Goal: Transaction & Acquisition: Book appointment/travel/reservation

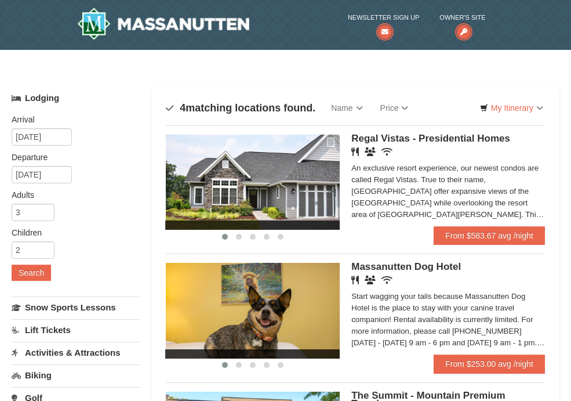
drag, startPoint x: 284, startPoint y: 184, endPoint x: 292, endPoint y: 187, distance: 7.9
click at [284, 185] on img at bounding box center [253, 182] width 174 height 95
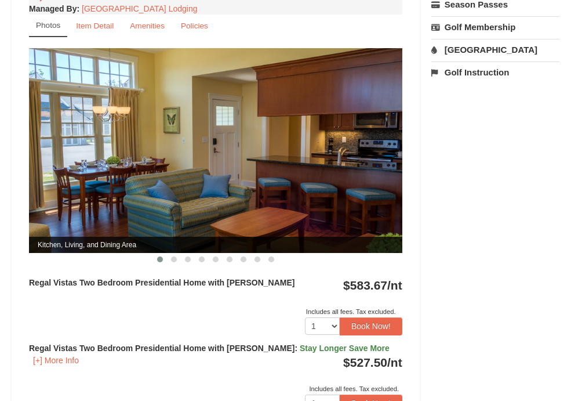
scroll to position [522, 0]
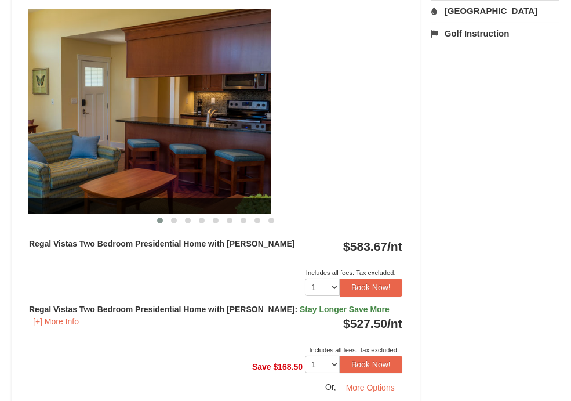
drag, startPoint x: 54, startPoint y: 156, endPoint x: 79, endPoint y: 160, distance: 25.3
click at [41, 161] on img at bounding box center [84, 111] width 373 height 205
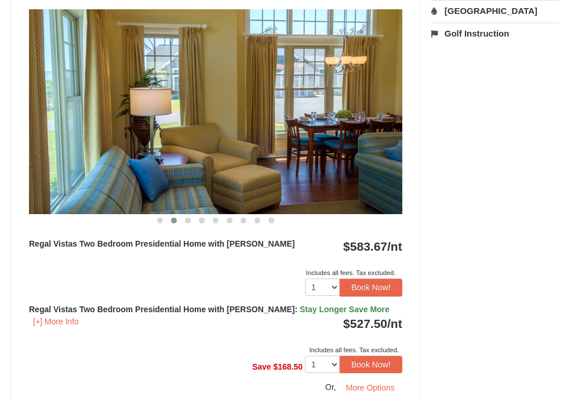
drag, startPoint x: 227, startPoint y: 142, endPoint x: -14, endPoint y: 161, distance: 242.5
click at [0, 161] on html "Browser Not Supported We notice you are using a browser which will not provide …" at bounding box center [285, 245] width 571 height 1535
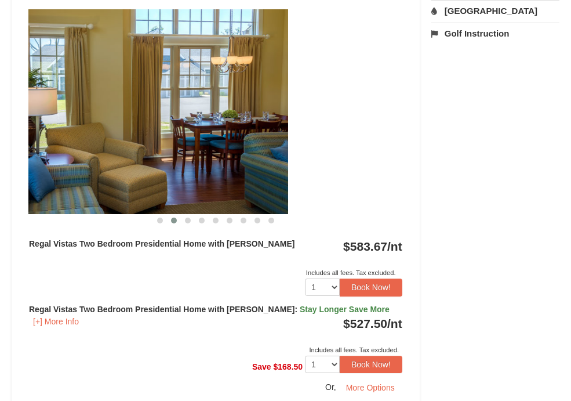
drag, startPoint x: 151, startPoint y: 99, endPoint x: 130, endPoint y: 96, distance: 21.0
click at [133, 96] on img at bounding box center [101, 111] width 373 height 205
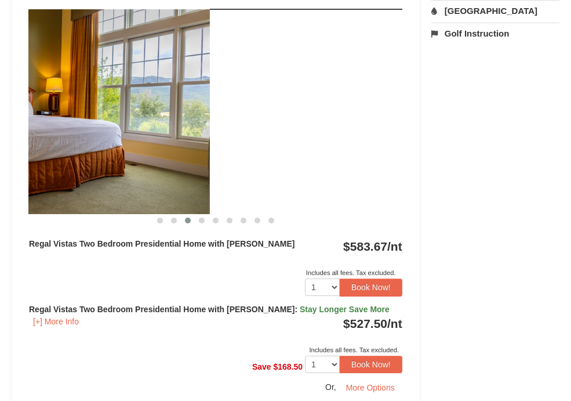
drag, startPoint x: 313, startPoint y: 103, endPoint x: 92, endPoint y: 109, distance: 221.0
click at [92, 109] on img at bounding box center [22, 111] width 373 height 205
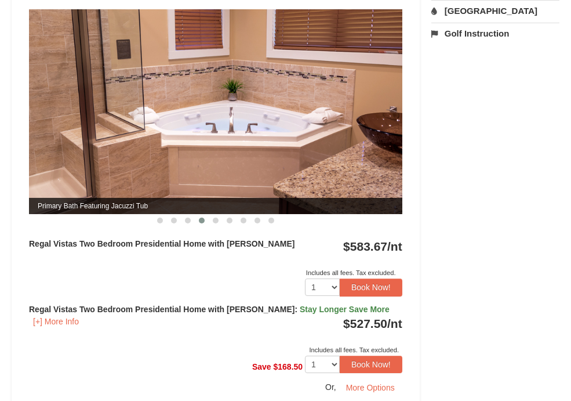
drag, startPoint x: 306, startPoint y: 106, endPoint x: 150, endPoint y: 105, distance: 156.0
click at [150, 105] on img at bounding box center [215, 111] width 373 height 205
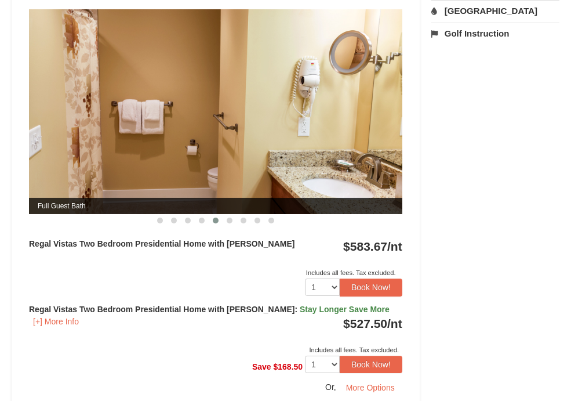
click at [140, 110] on img at bounding box center [215, 111] width 373 height 205
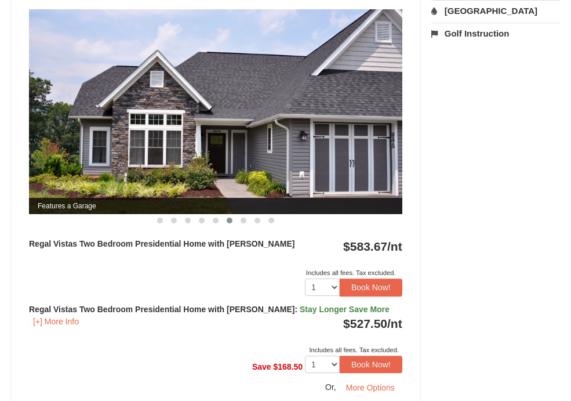
drag, startPoint x: 318, startPoint y: 113, endPoint x: 149, endPoint y: 113, distance: 168.7
click at [166, 113] on img at bounding box center [215, 111] width 373 height 205
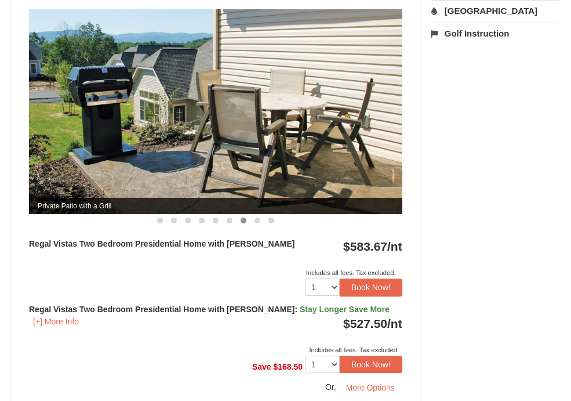
drag, startPoint x: 313, startPoint y: 115, endPoint x: 118, endPoint y: 121, distance: 194.9
click at [82, 116] on img at bounding box center [215, 111] width 373 height 205
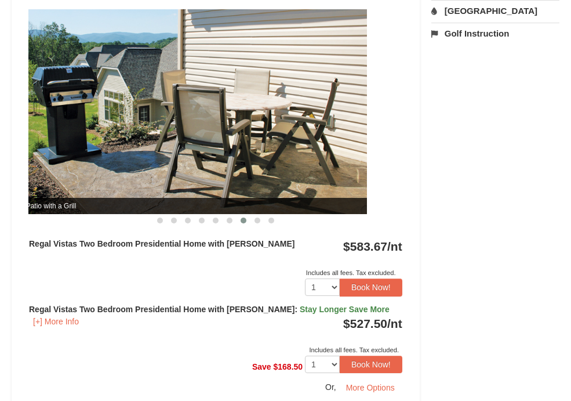
drag, startPoint x: 270, startPoint y: 119, endPoint x: 94, endPoint y: 141, distance: 177.6
click at [88, 140] on img at bounding box center [180, 111] width 373 height 205
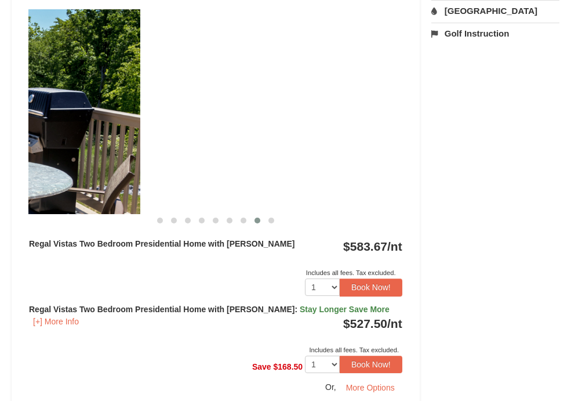
drag, startPoint x: 68, startPoint y: 138, endPoint x: 27, endPoint y: 147, distance: 41.5
click at [20, 144] on div "Book from $528! 1822 Resort Drive, Massanutten, VA Availability Amenities Polic…" at bounding box center [216, 126] width 408 height 1051
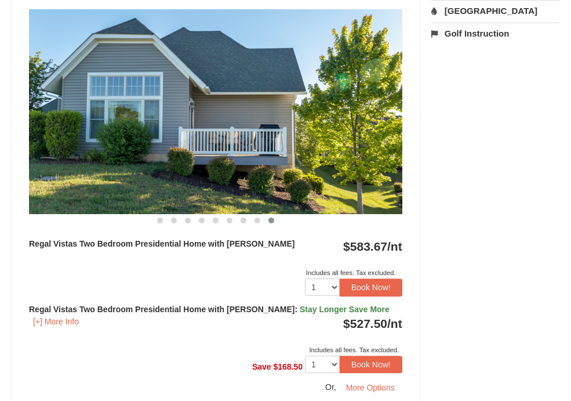
drag, startPoint x: 305, startPoint y: 140, endPoint x: 83, endPoint y: 163, distance: 223.2
click at [83, 163] on img at bounding box center [215, 111] width 373 height 205
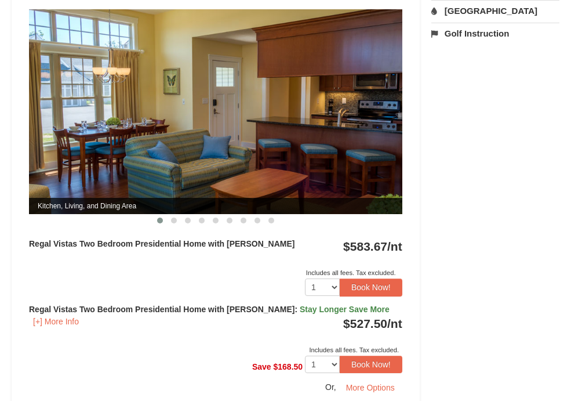
drag, startPoint x: 332, startPoint y: 122, endPoint x: 19, endPoint y: 151, distance: 314.4
click at [33, 150] on img at bounding box center [215, 111] width 373 height 205
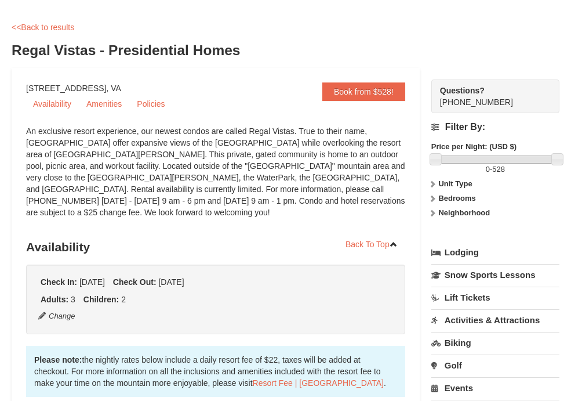
scroll to position [0, 0]
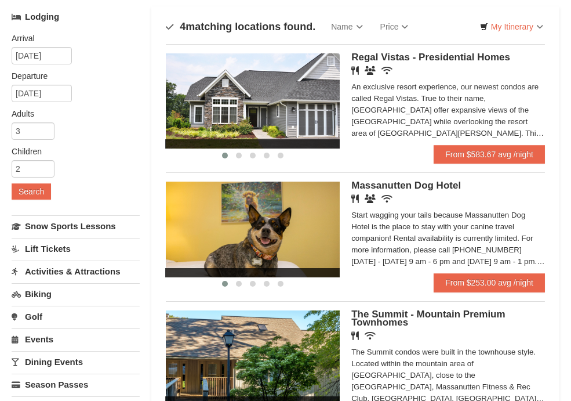
scroll to position [174, 0]
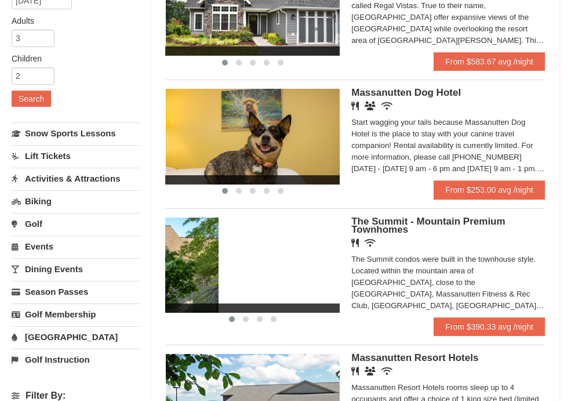
drag, startPoint x: 256, startPoint y: 279, endPoint x: 192, endPoint y: 283, distance: 64.5
click at [158, 281] on div "Sort By Name Name (A to Z) Name (Z to A) Price Price (Low to High) Price (High …" at bounding box center [355, 196] width 408 height 565
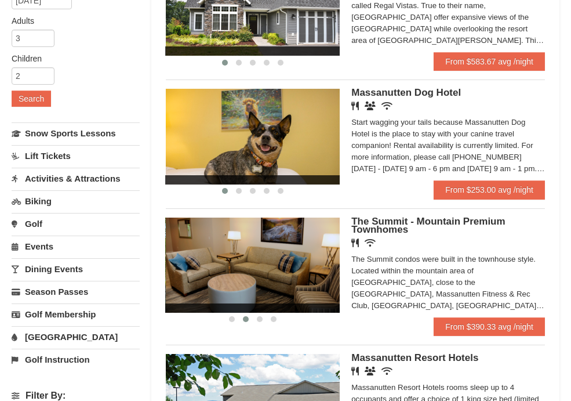
drag, startPoint x: 293, startPoint y: 269, endPoint x: 182, endPoint y: 283, distance: 112.2
click at [171, 277] on img at bounding box center [253, 264] width 174 height 95
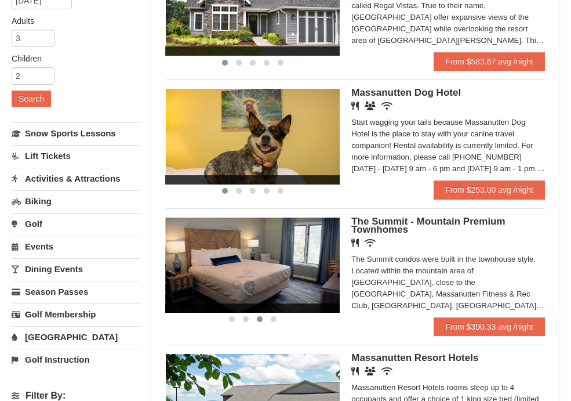
drag, startPoint x: 292, startPoint y: 260, endPoint x: 130, endPoint y: 290, distance: 164.7
click at [137, 290] on div "Lodging Arrival Please format dates MM/DD/YYYY Please format dates MM/DD/YYYY […" at bounding box center [286, 212] width 548 height 597
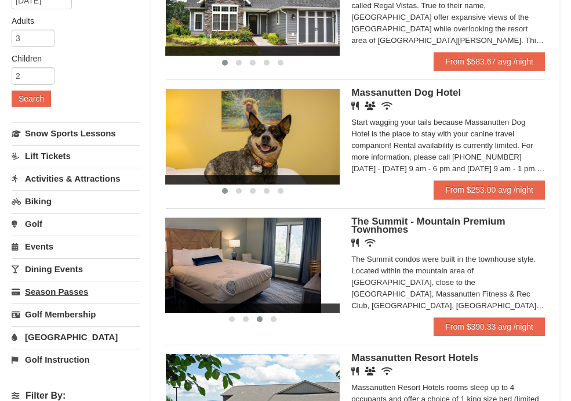
drag, startPoint x: 285, startPoint y: 277, endPoint x: 136, endPoint y: 283, distance: 149.7
click at [141, 283] on div "Lodging Arrival Please format dates MM/DD/YYYY Please format dates MM/DD/YYYY […" at bounding box center [286, 212] width 548 height 597
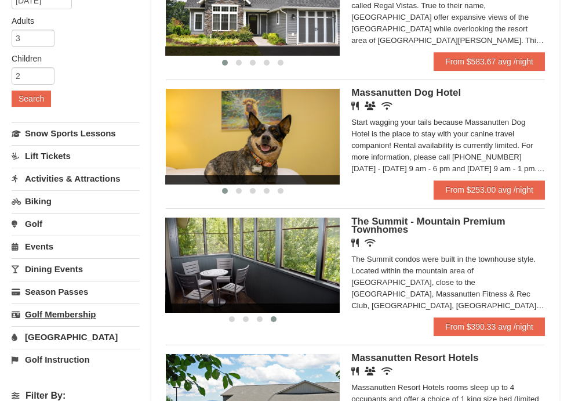
drag, startPoint x: 289, startPoint y: 250, endPoint x: 93, endPoint y: 309, distance: 205.1
click at [92, 305] on div "Lodging Arrival Please format dates MM/DD/YYYY Please format dates MM/DD/YYYY […" at bounding box center [286, 212] width 548 height 597
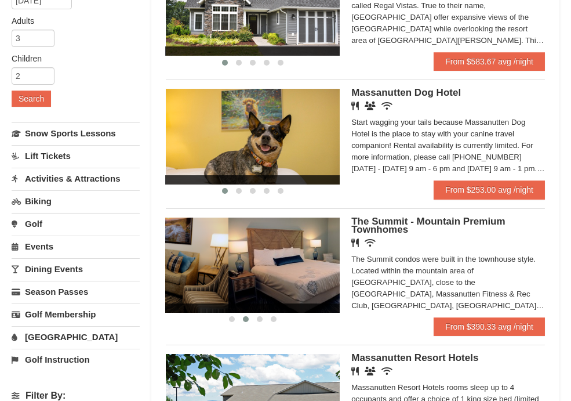
drag, startPoint x: 304, startPoint y: 260, endPoint x: 186, endPoint y: 273, distance: 119.0
click at [187, 268] on img at bounding box center [142, 264] width 174 height 95
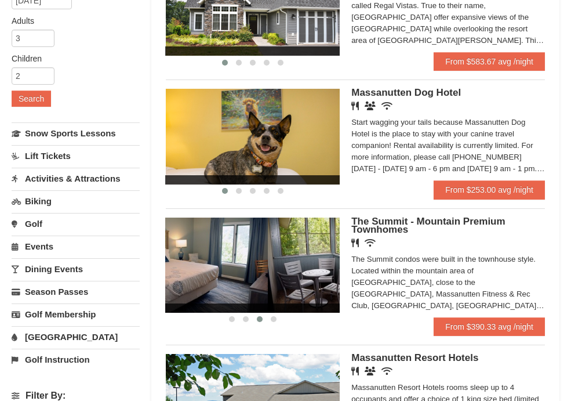
drag, startPoint x: 310, startPoint y: 255, endPoint x: 199, endPoint y: 258, distance: 110.2
click at [197, 256] on img at bounding box center [181, 264] width 174 height 95
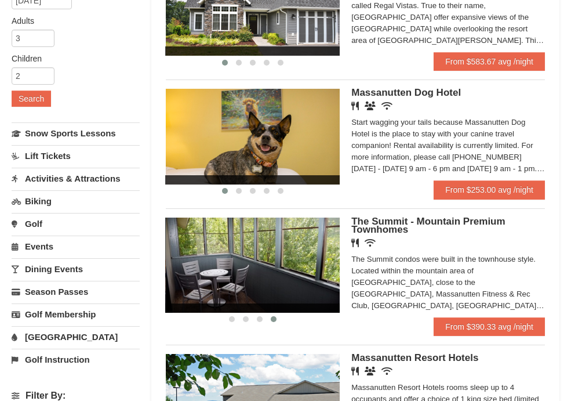
drag, startPoint x: 318, startPoint y: 263, endPoint x: 210, endPoint y: 263, distance: 108.4
click at [208, 262] on img at bounding box center [253, 264] width 174 height 95
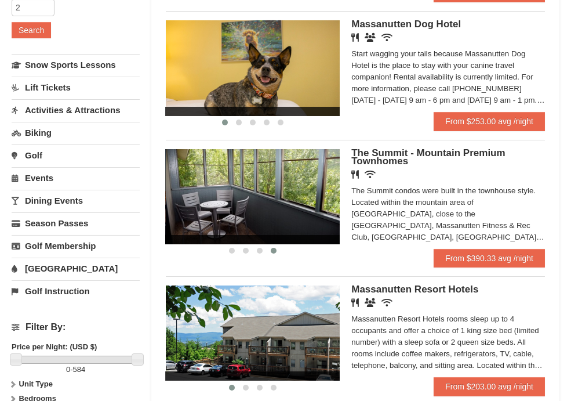
scroll to position [348, 0]
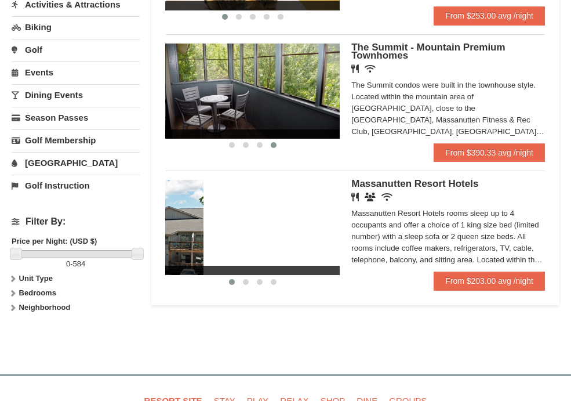
drag, startPoint x: 313, startPoint y: 228, endPoint x: 161, endPoint y: 231, distance: 151.4
click at [167, 230] on img at bounding box center [117, 227] width 174 height 95
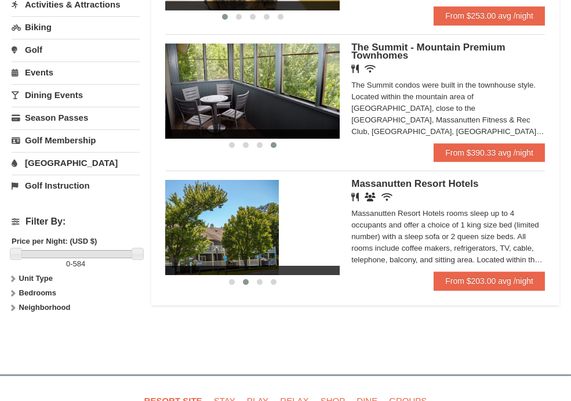
drag, startPoint x: 307, startPoint y: 242, endPoint x: 155, endPoint y: 254, distance: 152.3
click at [155, 254] on div "Sort By Name Name (A to Z) Name (Z to A) Price Price (Low to High) Price (High …" at bounding box center [355, 22] width 408 height 565
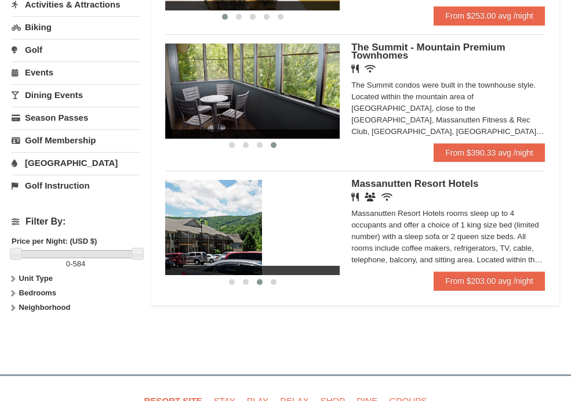
drag, startPoint x: 250, startPoint y: 244, endPoint x: 201, endPoint y: 250, distance: 49.7
click at [186, 250] on img at bounding box center [175, 227] width 174 height 95
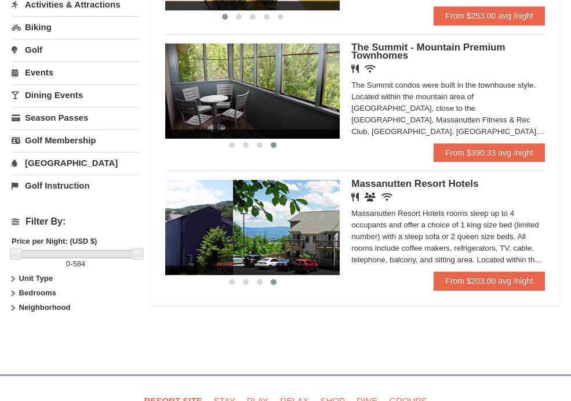
drag, startPoint x: 298, startPoint y: 238, endPoint x: 191, endPoint y: 238, distance: 106.7
click at [191, 238] on img at bounding box center [146, 227] width 174 height 95
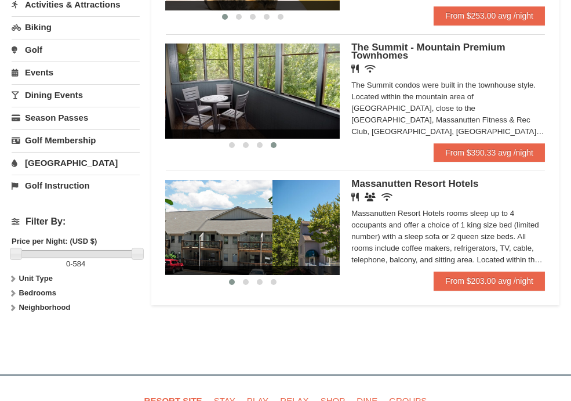
drag, startPoint x: 302, startPoint y: 230, endPoint x: 162, endPoint y: 238, distance: 140.5
click at [162, 238] on div "Sort By Name Name (A to Z) Name (Z to A) Price Price (Low to High) Price (High …" at bounding box center [355, 22] width 408 height 565
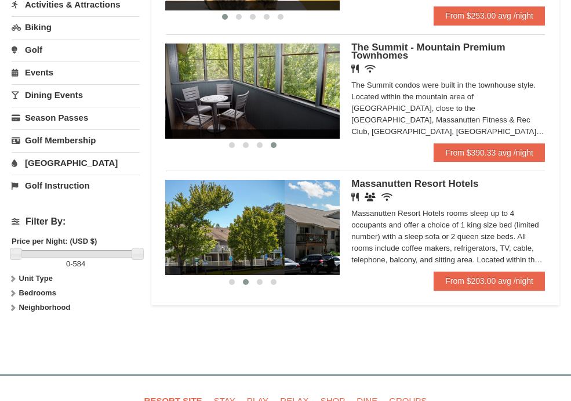
drag, startPoint x: 299, startPoint y: 232, endPoint x: 162, endPoint y: 239, distance: 137.0
click at [167, 240] on img at bounding box center [198, 227] width 174 height 95
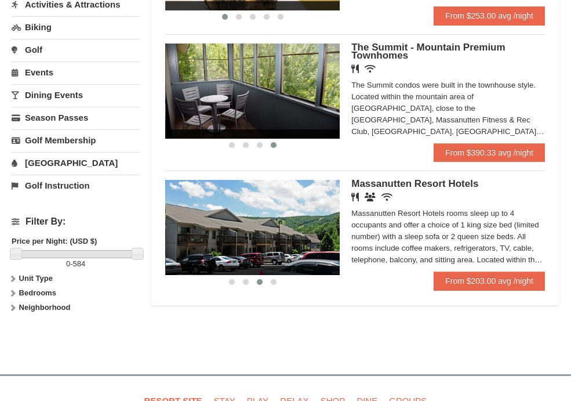
drag, startPoint x: 287, startPoint y: 236, endPoint x: 188, endPoint y: 240, distance: 98.6
click at [188, 240] on img at bounding box center [253, 227] width 174 height 95
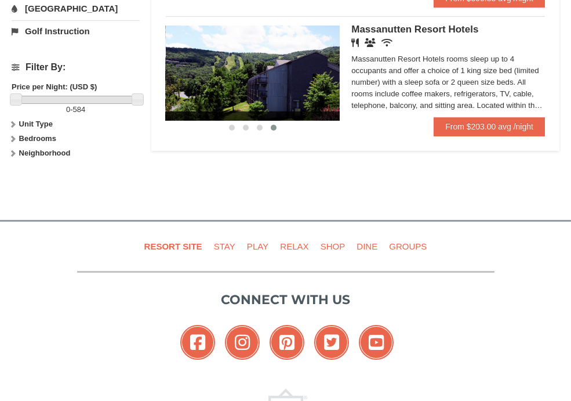
scroll to position [522, 0]
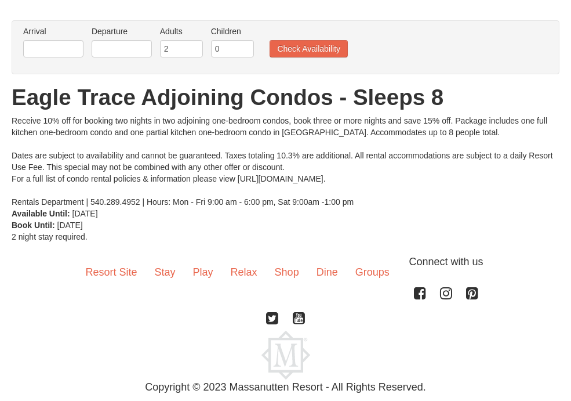
scroll to position [96, 0]
